Goal: Task Accomplishment & Management: Manage account settings

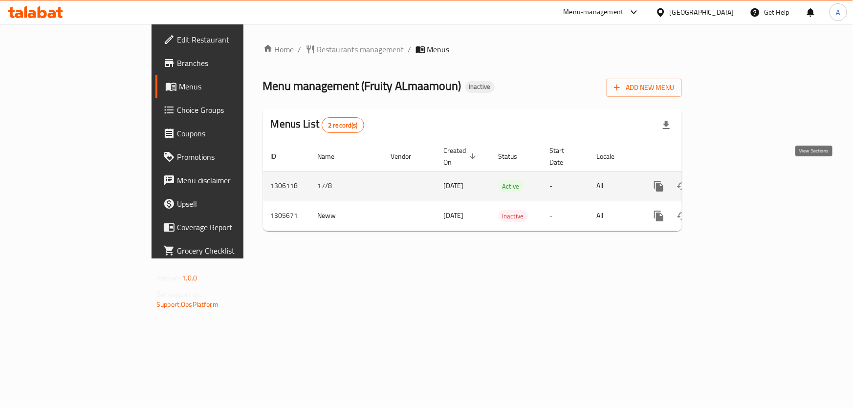
click at [736, 180] on icon "enhanced table" at bounding box center [730, 186] width 12 height 12
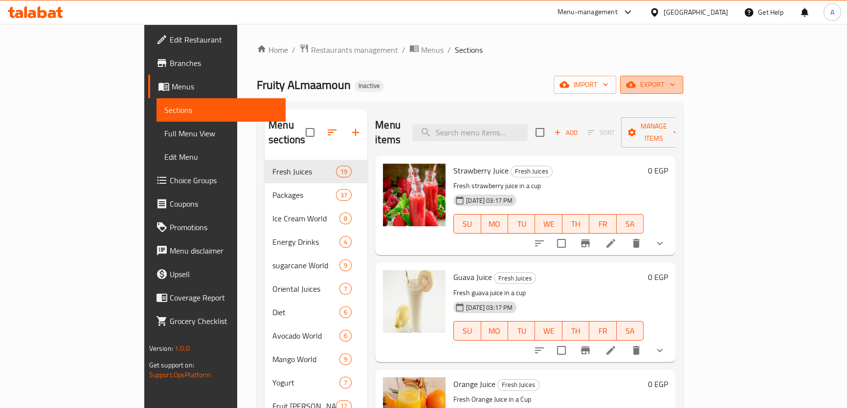
click at [675, 89] on span "export" at bounding box center [651, 85] width 47 height 12
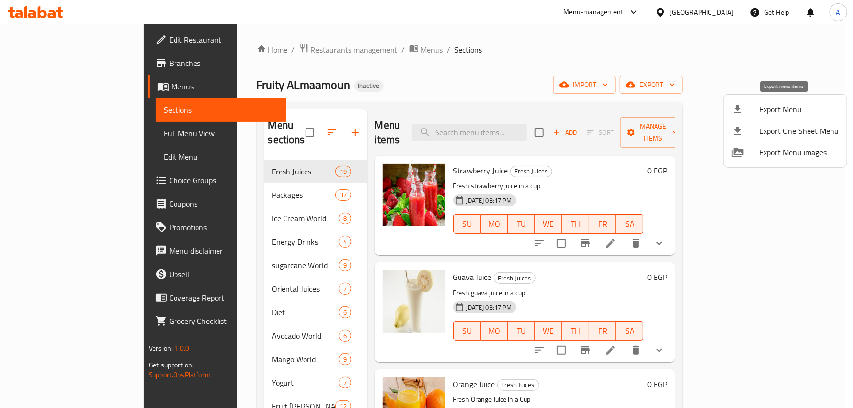
click at [748, 105] on div at bounding box center [745, 110] width 27 height 12
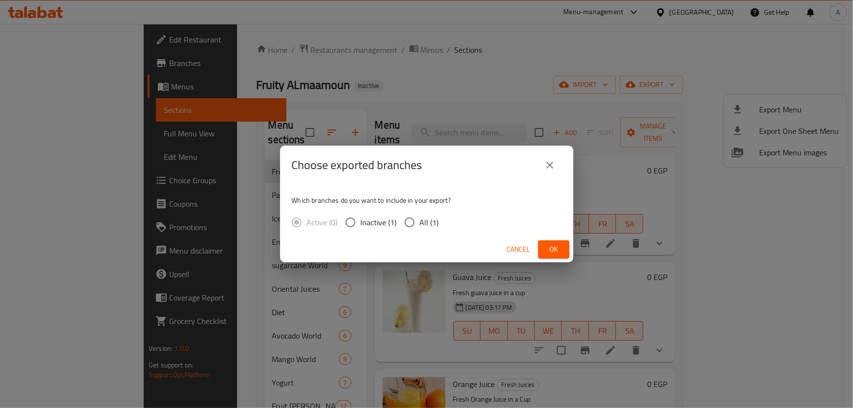
click at [409, 227] on input "All (1)" at bounding box center [410, 222] width 21 height 21
radio input "true"
click at [553, 257] on button "Ok" at bounding box center [553, 250] width 31 height 18
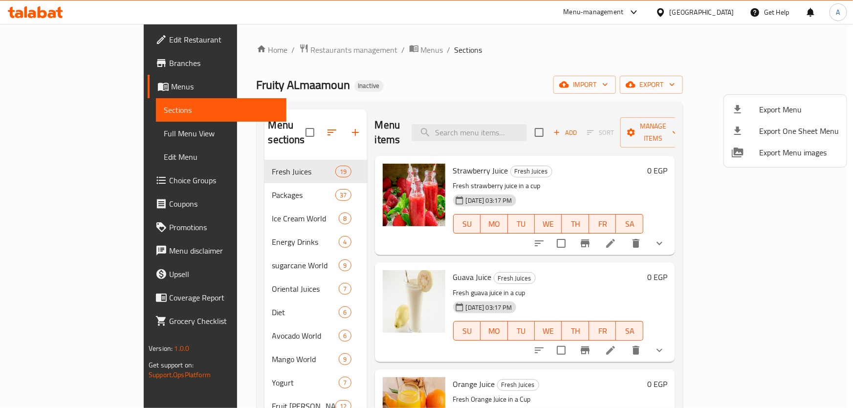
click at [58, 64] on div at bounding box center [426, 204] width 853 height 408
click at [169, 64] on span "Branches" at bounding box center [223, 63] width 109 height 12
click at [169, 61] on span "Branches" at bounding box center [223, 63] width 109 height 12
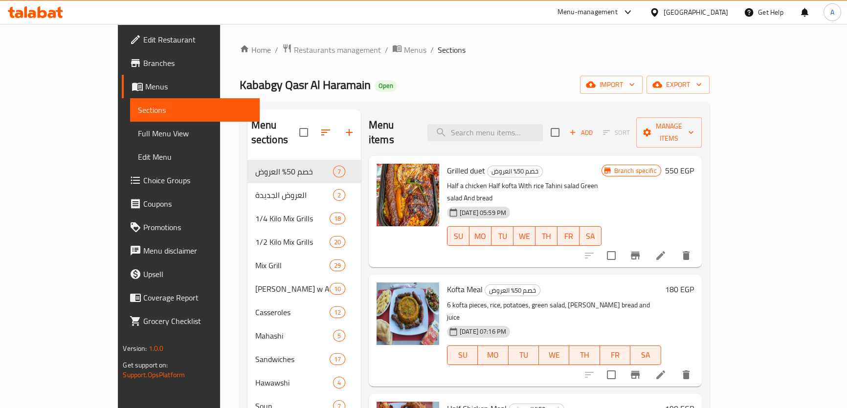
click at [469, 75] on div "Home / Restaurants management / Menus / Sections Kababgy Qasr Al Haramain Open …" at bounding box center [475, 285] width 470 height 482
click at [294, 45] on span "Restaurants management" at bounding box center [337, 50] width 87 height 12
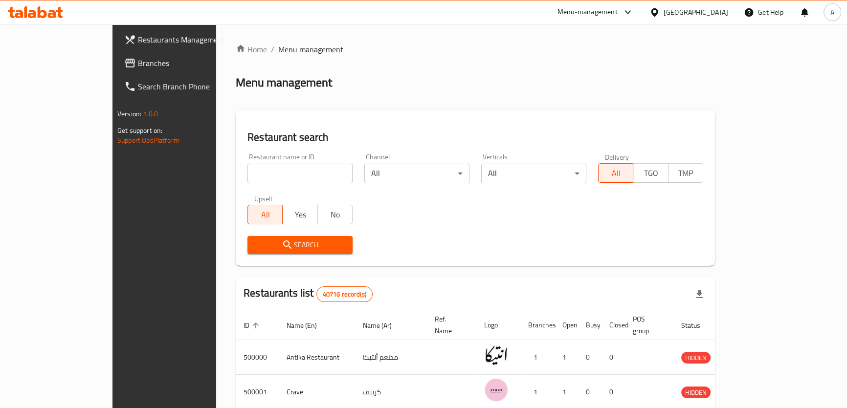
click at [138, 62] on span "Branches" at bounding box center [192, 63] width 108 height 12
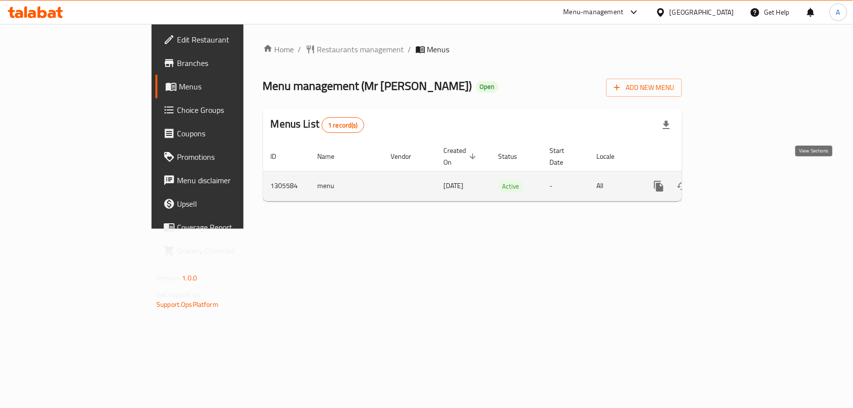
click at [734, 182] on icon "enhanced table" at bounding box center [729, 186] width 9 height 9
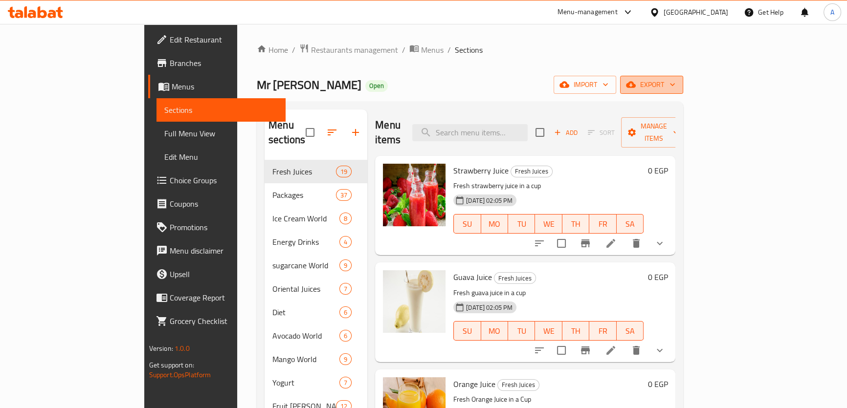
click at [675, 87] on span "export" at bounding box center [651, 85] width 47 height 12
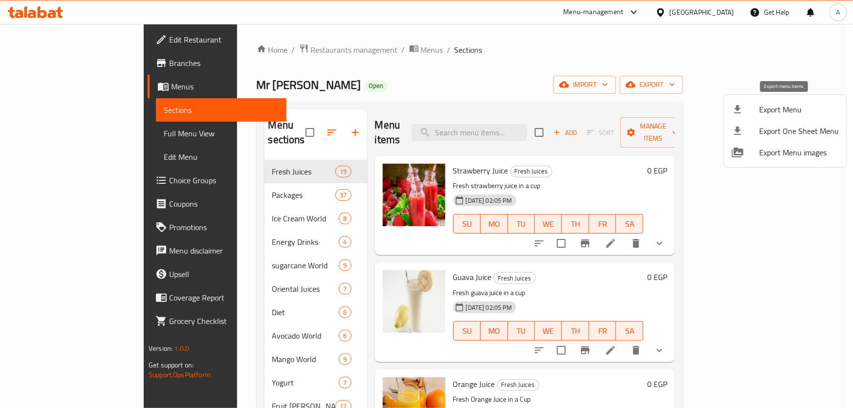
click at [746, 112] on div at bounding box center [745, 110] width 27 height 12
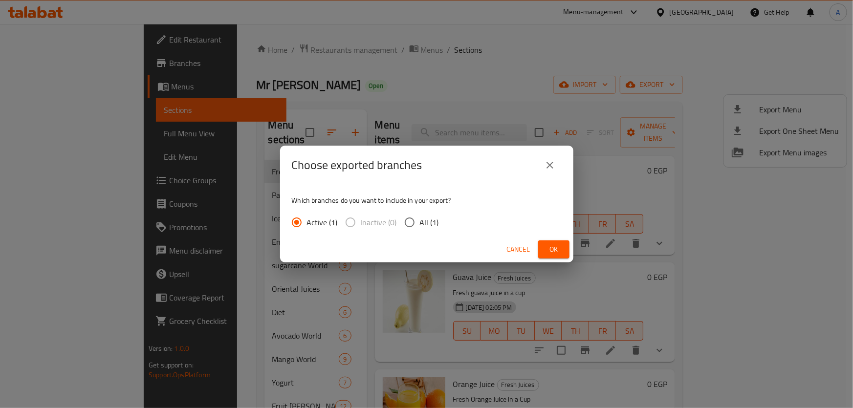
click at [431, 222] on span "All (1)" at bounding box center [429, 223] width 19 height 12
click at [420, 222] on input "All (1)" at bounding box center [410, 222] width 21 height 21
radio input "true"
click at [562, 243] on button "Ok" at bounding box center [553, 250] width 31 height 18
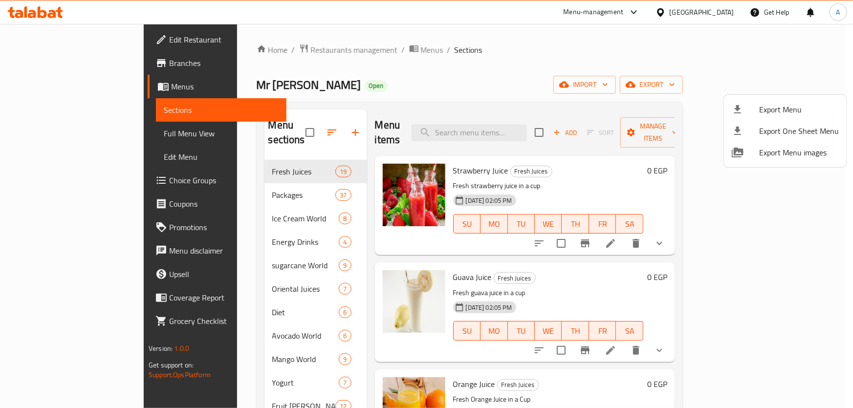
click at [723, 17] on div at bounding box center [426, 204] width 853 height 408
click at [723, 16] on div "[GEOGRAPHIC_DATA]" at bounding box center [702, 12] width 65 height 11
click at [724, 14] on div "[GEOGRAPHIC_DATA]" at bounding box center [702, 12] width 65 height 11
click at [723, 11] on div "[GEOGRAPHIC_DATA]" at bounding box center [702, 12] width 65 height 11
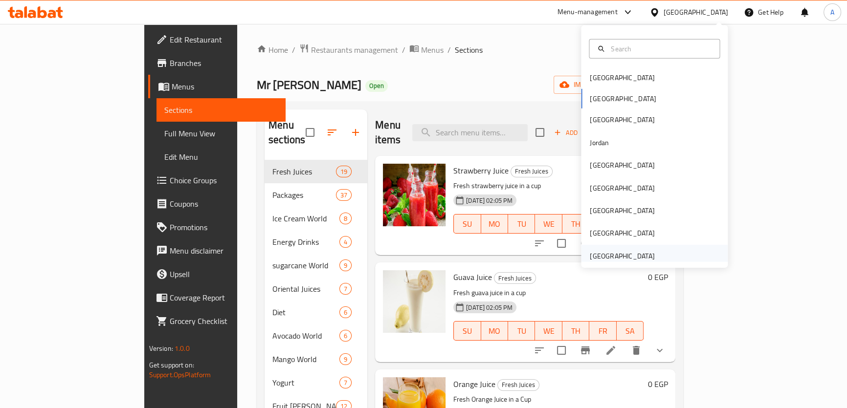
click at [608, 254] on div "[GEOGRAPHIC_DATA]" at bounding box center [622, 256] width 65 height 11
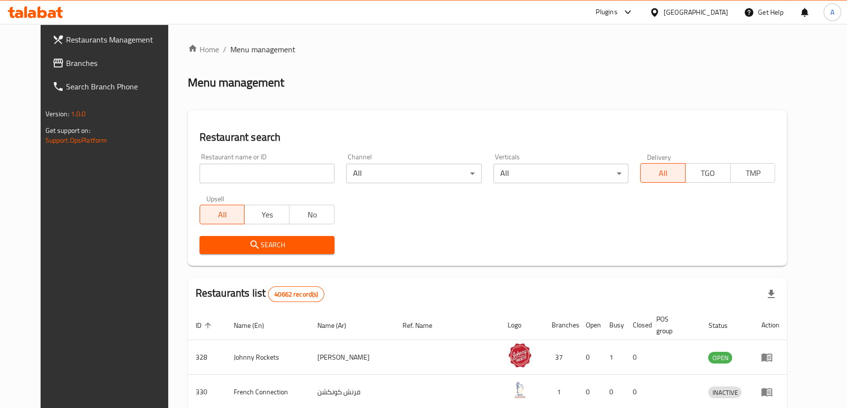
click at [257, 179] on input "search" at bounding box center [267, 174] width 135 height 20
paste input "tea box restaurant"
type input "tea box restaurant"
click at [215, 241] on span "Search" at bounding box center [266, 245] width 119 height 12
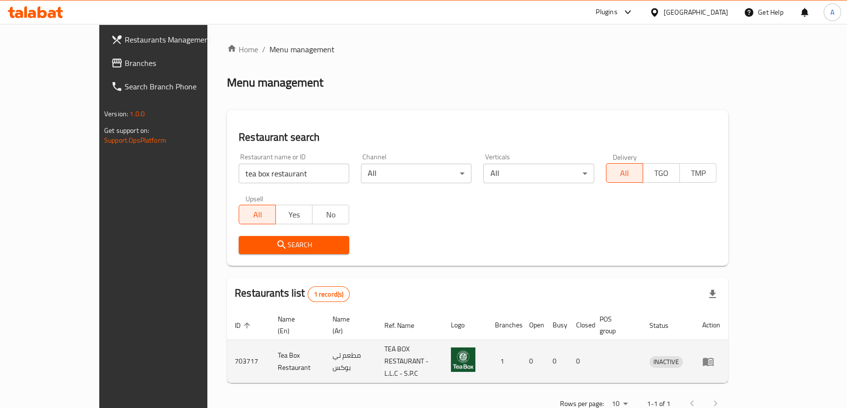
click at [714, 356] on icon "enhanced table" at bounding box center [708, 362] width 12 height 12
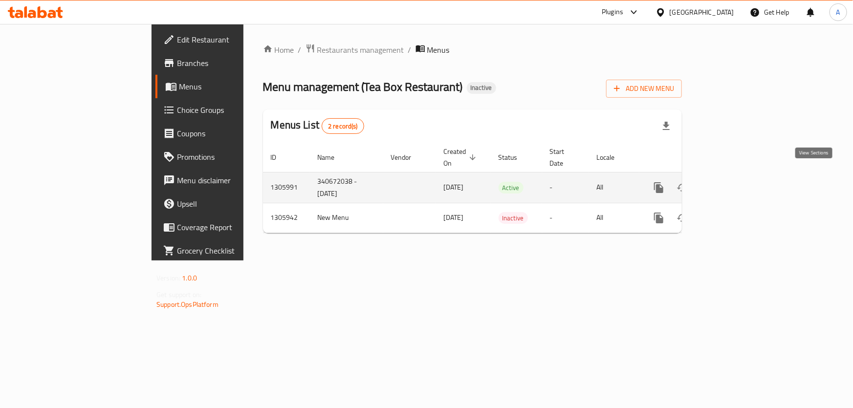
click at [736, 182] on icon "enhanced table" at bounding box center [730, 188] width 12 height 12
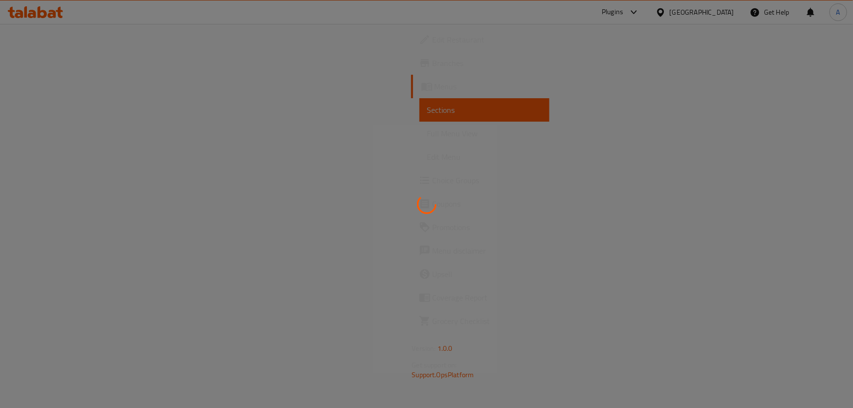
click at [427, 135] on span "Full Menu View" at bounding box center [484, 134] width 114 height 12
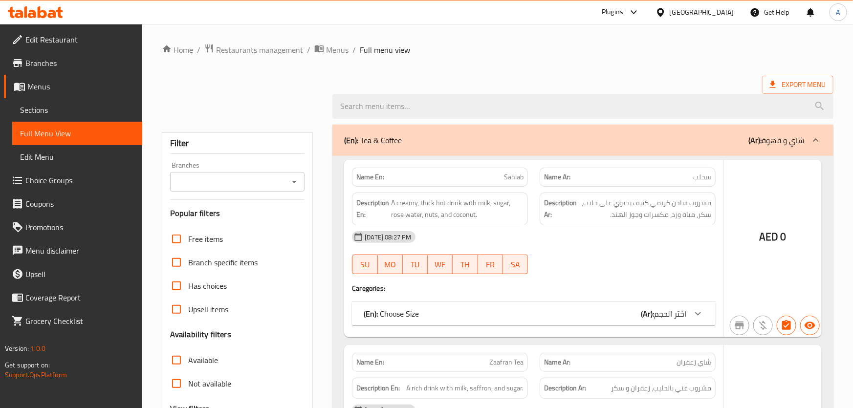
click at [95, 131] on span "Full Menu View" at bounding box center [77, 134] width 114 height 12
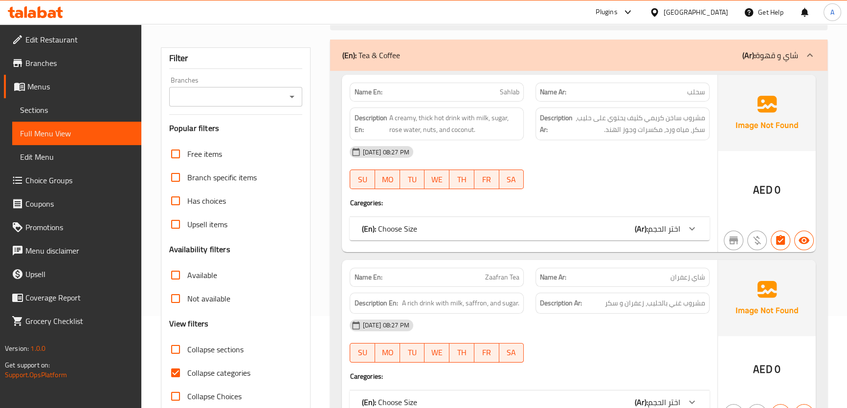
scroll to position [230, 0]
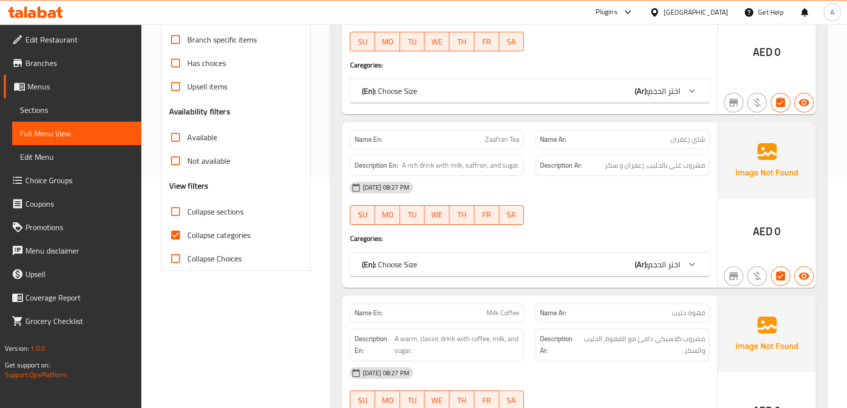
click at [206, 206] on span "Collapse sections" at bounding box center [215, 212] width 56 height 12
click at [187, 205] on input "Collapse sections" at bounding box center [175, 211] width 23 height 23
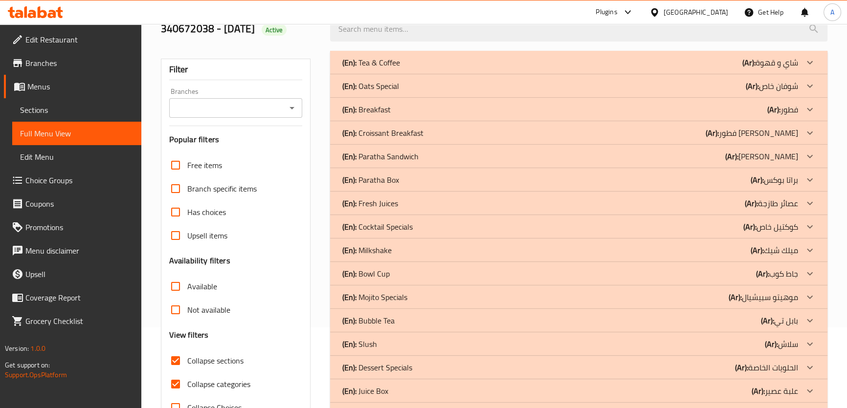
scroll to position [206, 0]
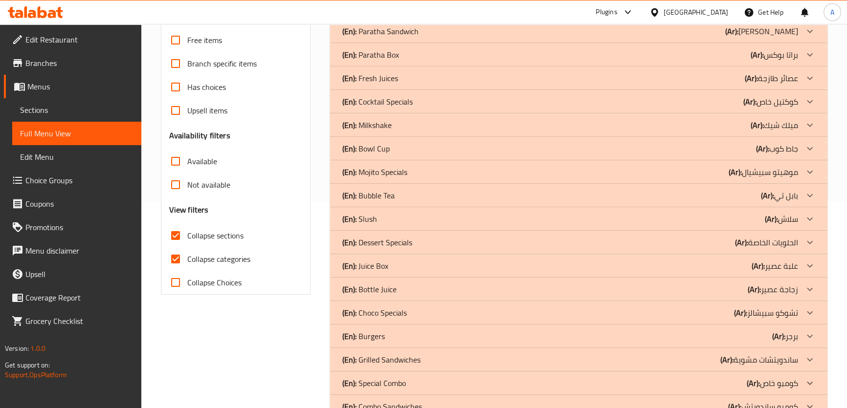
click at [208, 237] on span "Collapse sections" at bounding box center [215, 236] width 56 height 12
click at [187, 237] on input "Collapse sections" at bounding box center [175, 235] width 23 height 23
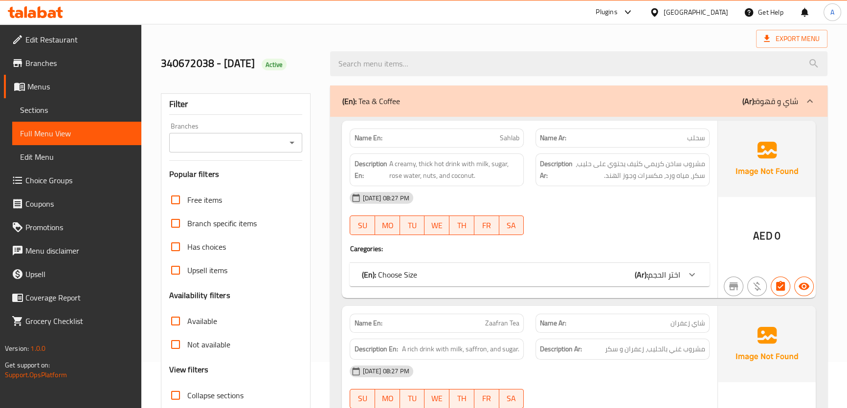
scroll to position [184, 0]
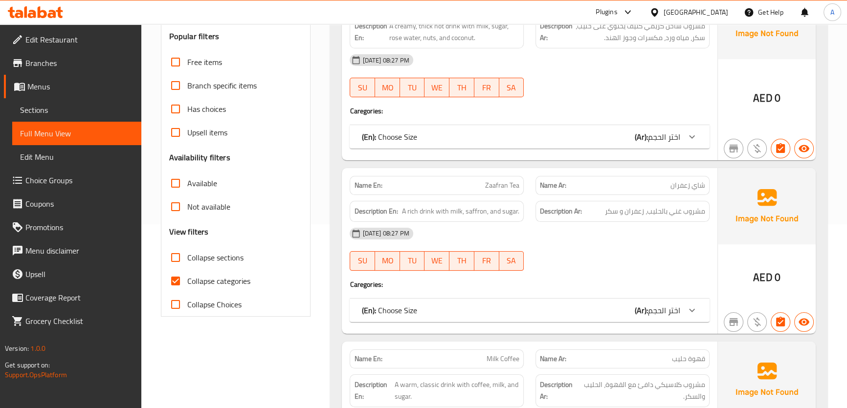
click at [225, 254] on span "Collapse sections" at bounding box center [215, 258] width 56 height 12
click at [187, 254] on input "Collapse sections" at bounding box center [175, 257] width 23 height 23
checkbox input "true"
click at [208, 284] on span "Collapse categories" at bounding box center [218, 281] width 63 height 12
click at [187, 284] on input "Collapse categories" at bounding box center [175, 280] width 23 height 23
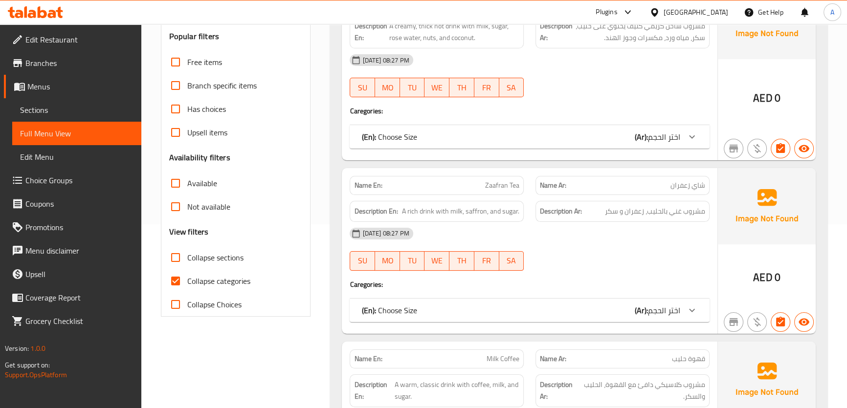
checkbox input "false"
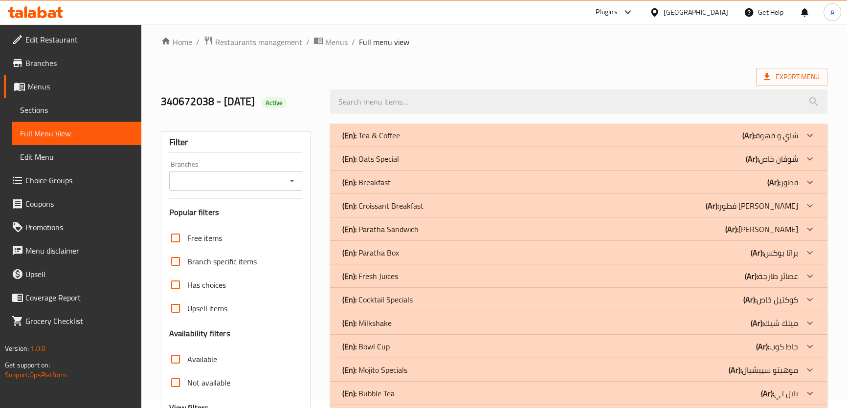
scroll to position [86, 0]
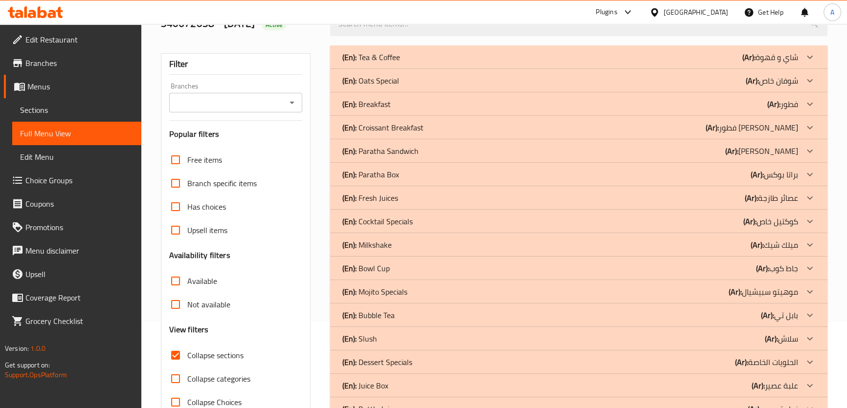
click at [416, 57] on div "(En): Tea & Coffee (Ar): شاي و قهوة" at bounding box center [570, 57] width 456 height 12
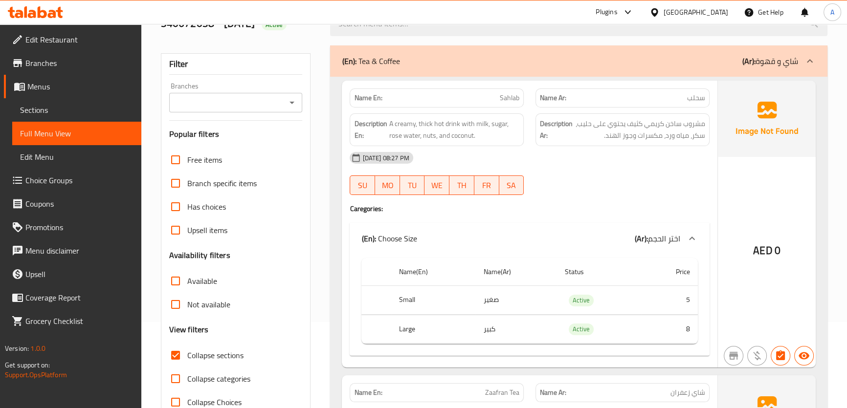
click at [688, 104] on div "Name Ar: سحلب" at bounding box center [623, 98] width 174 height 19
click at [464, 303] on th "Small" at bounding box center [433, 300] width 84 height 29
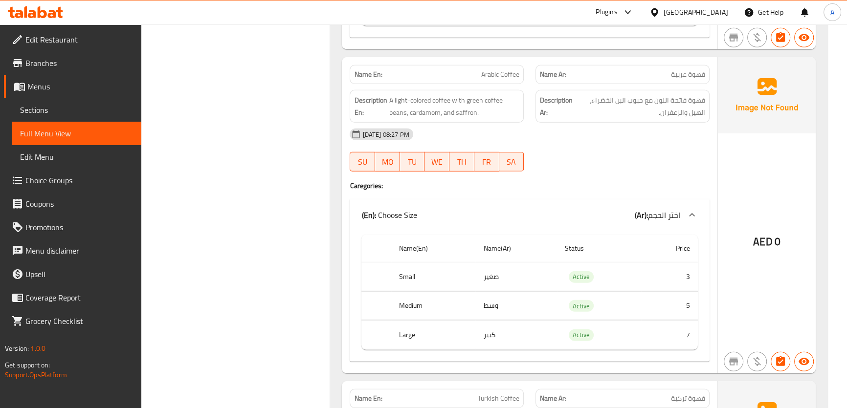
scroll to position [3678, 0]
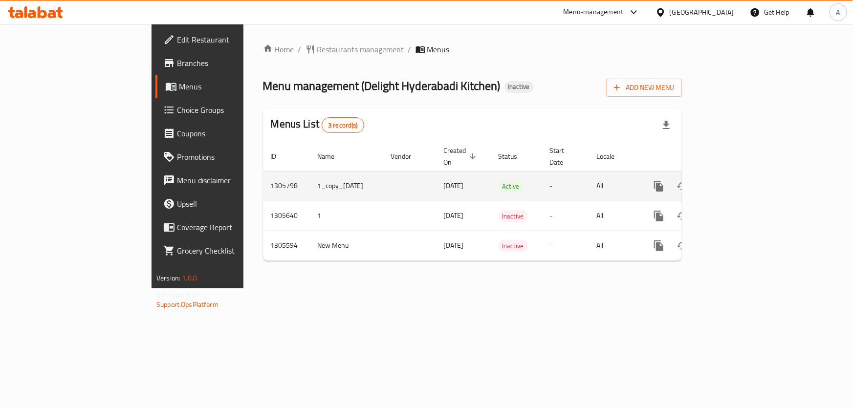
click at [741, 175] on link "enhanced table" at bounding box center [729, 186] width 23 height 23
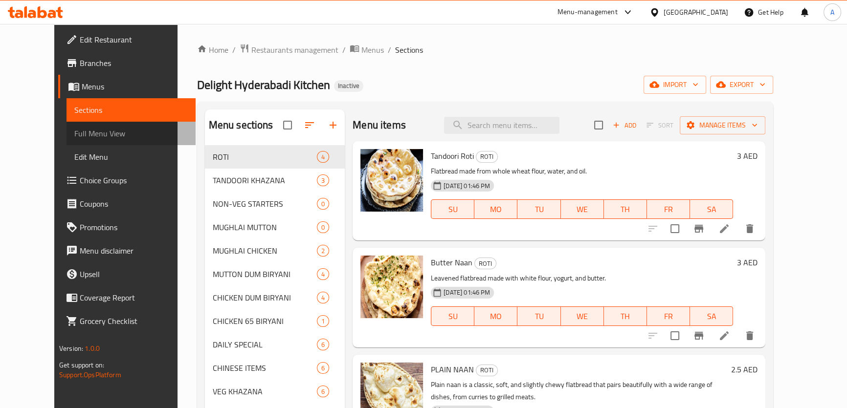
click at [77, 133] on span "Full Menu View" at bounding box center [130, 134] width 113 height 12
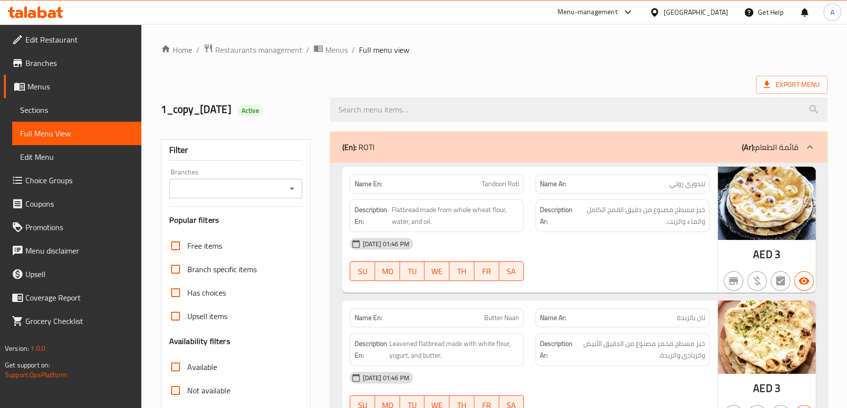
click at [744, 167] on img at bounding box center [767, 203] width 98 height 73
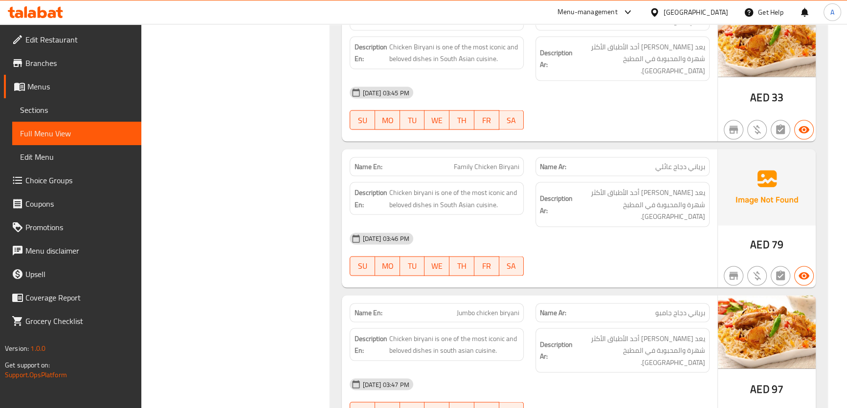
scroll to position [2979, 0]
